Goal: Find specific page/section: Find specific page/section

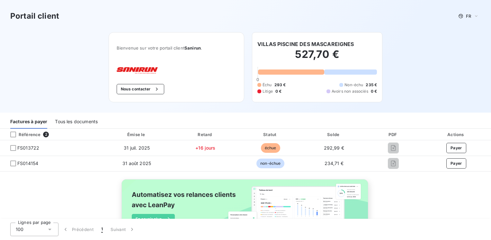
click at [68, 121] on div "Tous les documents" at bounding box center [76, 122] width 43 height 14
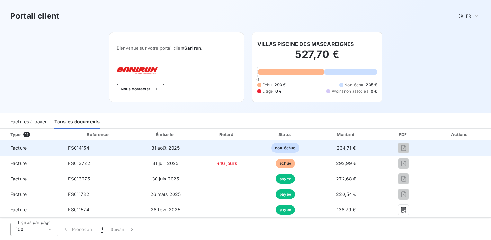
click at [362, 145] on td "234,71 €" at bounding box center [346, 147] width 64 height 15
click at [80, 151] on td "FS014154" at bounding box center [98, 147] width 70 height 15
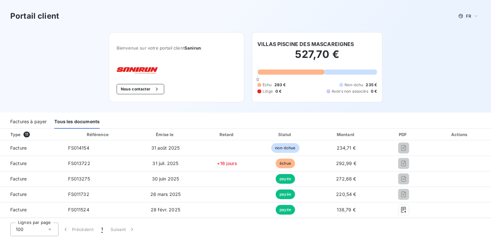
click at [35, 118] on div "Factures à payer" at bounding box center [28, 122] width 36 height 14
